Goal: Find specific page/section: Find specific page/section

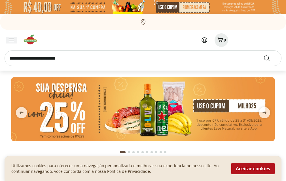
click at [10, 39] on icon "Menu" at bounding box center [11, 40] width 6 height 5
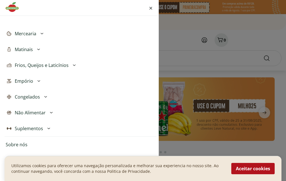
scroll to position [149, 0]
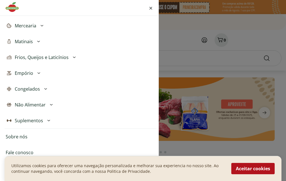
click at [21, 136] on link "Sobre nós" at bounding box center [17, 137] width 22 height 7
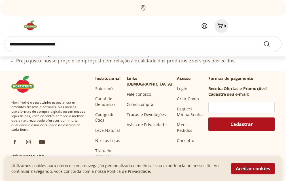
scroll to position [651, 0]
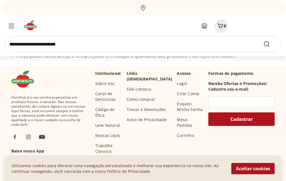
click at [111, 133] on link "Nossas Lojas" at bounding box center [107, 136] width 25 height 6
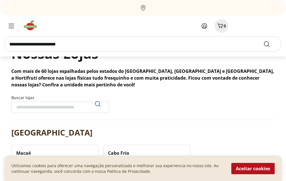
scroll to position [85, 0]
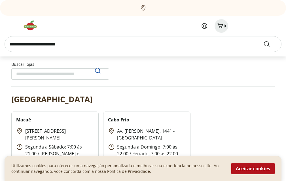
click at [82, 76] on input "Buscar lojas" at bounding box center [60, 73] width 98 height 11
click at [98, 67] on icon "Pesquisar" at bounding box center [97, 70] width 7 height 7
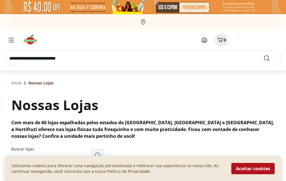
scroll to position [57, 0]
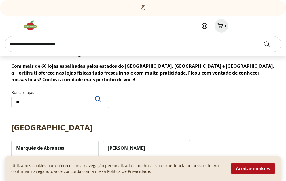
drag, startPoint x: 38, startPoint y: 107, endPoint x: 10, endPoint y: 112, distance: 27.8
click at [14, 110] on section "Buscar lojas **" at bounding box center [142, 102] width 263 height 25
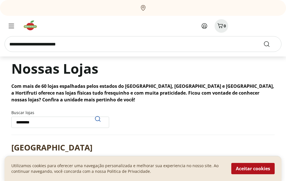
scroll to position [28, 0]
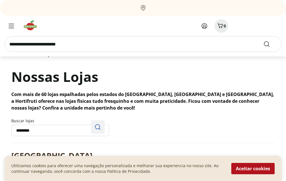
click at [98, 126] on icon "Pesquisar" at bounding box center [97, 127] width 7 height 7
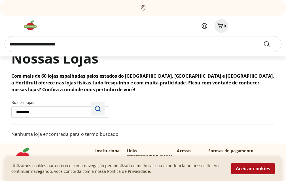
scroll to position [57, 0]
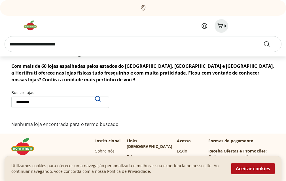
click at [52, 109] on section "Buscar lojas *********" at bounding box center [142, 102] width 263 height 25
click at [51, 107] on input "*********" at bounding box center [60, 102] width 98 height 11
type input "*"
type input "**********"
click at [100, 99] on use "Pesquisar" at bounding box center [97, 99] width 7 height 7
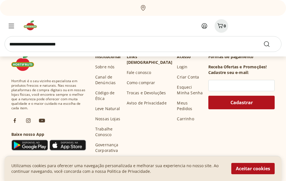
scroll to position [141, 0]
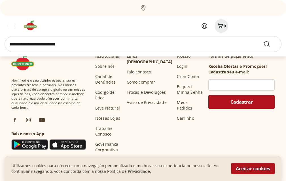
click at [113, 116] on link "Nossas Lojas" at bounding box center [107, 119] width 25 height 6
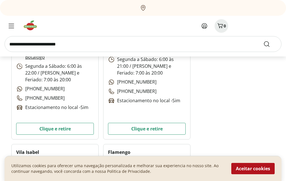
scroll to position [453, 0]
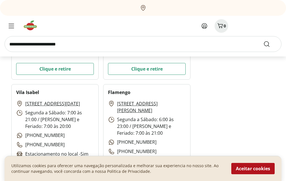
click at [261, 166] on button "Aceitar cookies" at bounding box center [252, 168] width 43 height 11
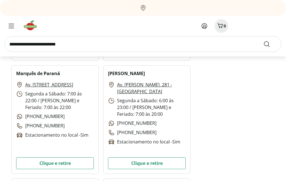
scroll to position [906, 0]
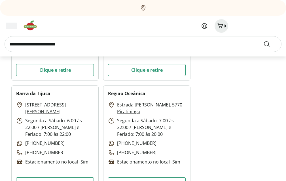
click at [11, 26] on icon "Menu" at bounding box center [11, 26] width 6 height 5
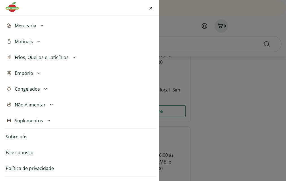
scroll to position [1217, 0]
click at [21, 151] on link "Fale conosco" at bounding box center [20, 152] width 28 height 7
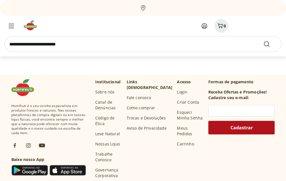
scroll to position [113, 0]
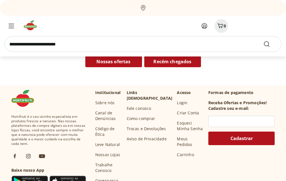
click at [145, 106] on link "Fale conosco" at bounding box center [138, 109] width 25 height 6
